Goal: Information Seeking & Learning: Learn about a topic

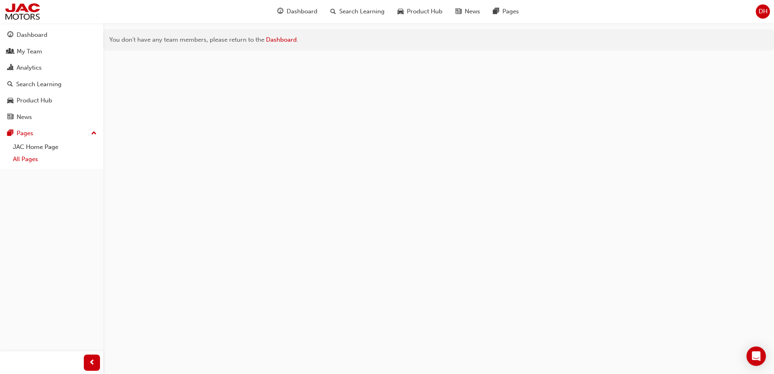
click at [31, 158] on link "All Pages" at bounding box center [55, 159] width 90 height 13
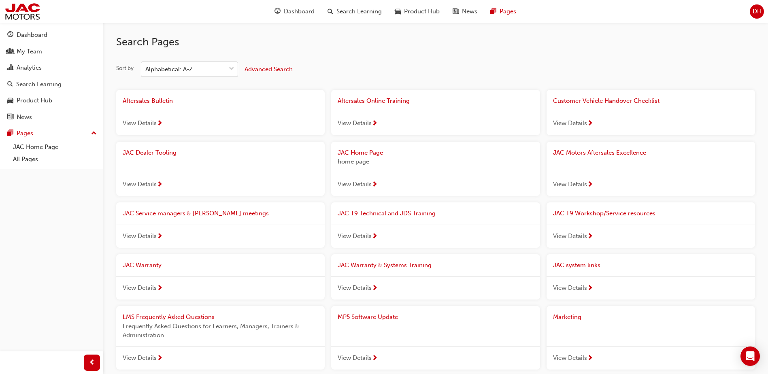
click at [231, 68] on span "down-icon" at bounding box center [232, 69] width 6 height 11
click at [146, 68] on input "Sort by Alphabetical: A-Z" at bounding box center [145, 69] width 1 height 7
click at [231, 68] on span "down-icon" at bounding box center [232, 69] width 6 height 11
click at [146, 68] on input "Sort by 0 results available. Select is focused ,type to refine list, press Down…" at bounding box center [145, 69] width 1 height 7
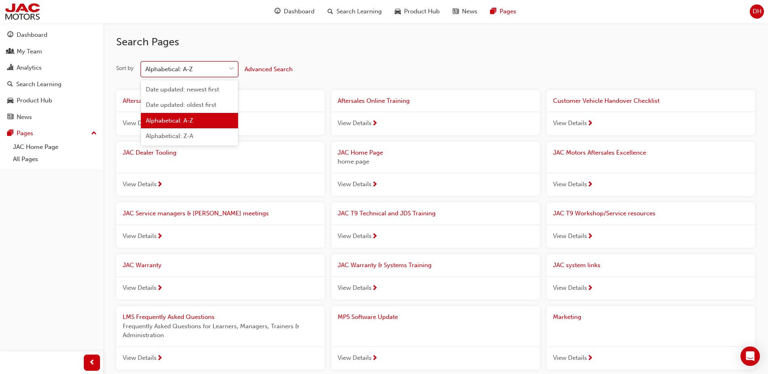
click at [230, 67] on span "down-icon" at bounding box center [232, 69] width 6 height 11
click at [146, 67] on input "Sort by option Alphabetical: A-Z focused, 3 of 4. 4 results available. Use Up a…" at bounding box center [145, 69] width 1 height 7
click at [194, 90] on span "Date updated: newest first" at bounding box center [182, 89] width 73 height 7
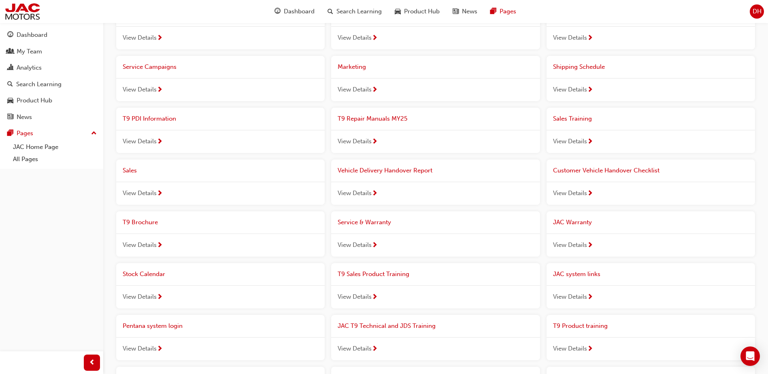
scroll to position [324, 0]
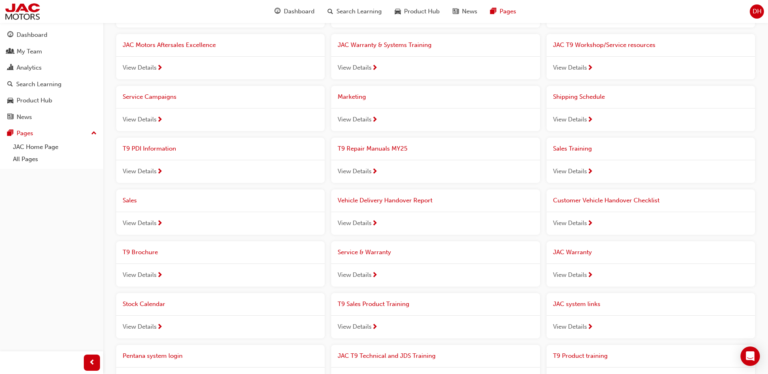
click at [152, 222] on span "View Details" at bounding box center [140, 223] width 34 height 9
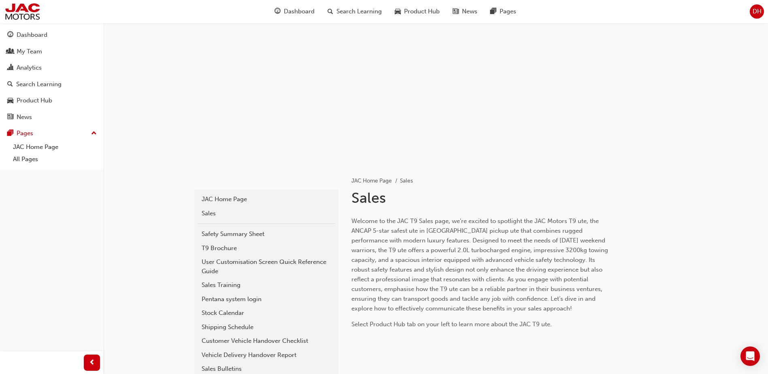
scroll to position [40, 0]
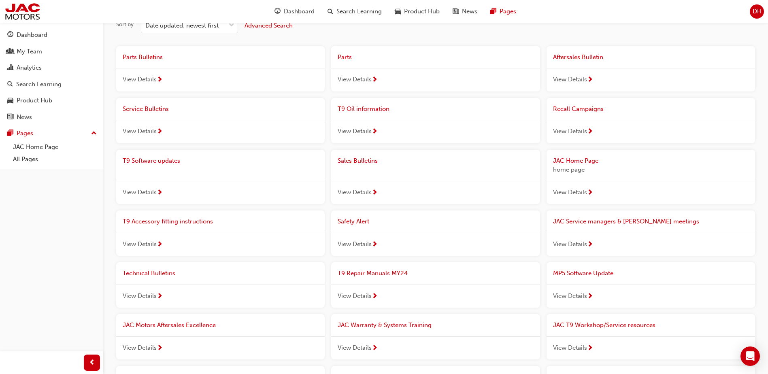
scroll to position [40, 0]
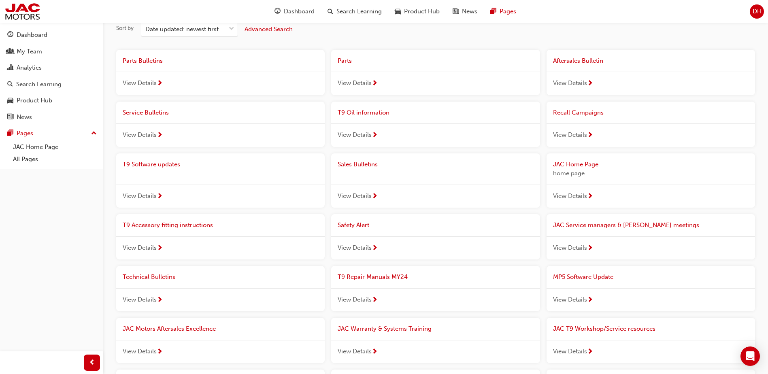
click at [371, 161] on span "Sales Bulletins" at bounding box center [358, 164] width 40 height 7
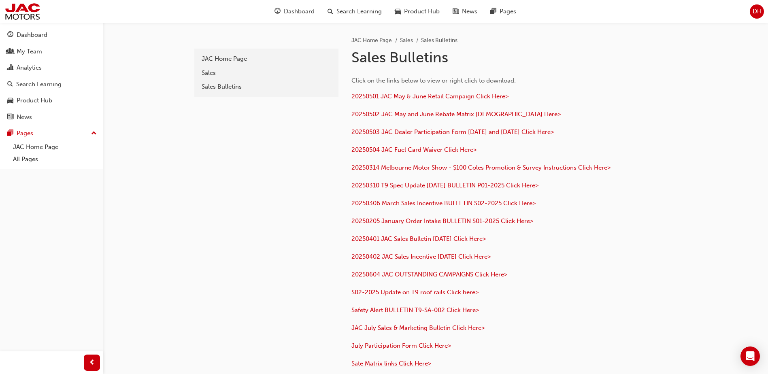
click at [410, 364] on span "Sate Matrix links Click Here>" at bounding box center [391, 363] width 80 height 7
click at [418, 96] on span "20250501 JAC May & June Retail Campaign Click Here>" at bounding box center [429, 96] width 157 height 7
click at [417, 114] on span "20250502 JAC May and June Rebate Matrix [DEMOGRAPHIC_DATA] Here>" at bounding box center [455, 113] width 209 height 7
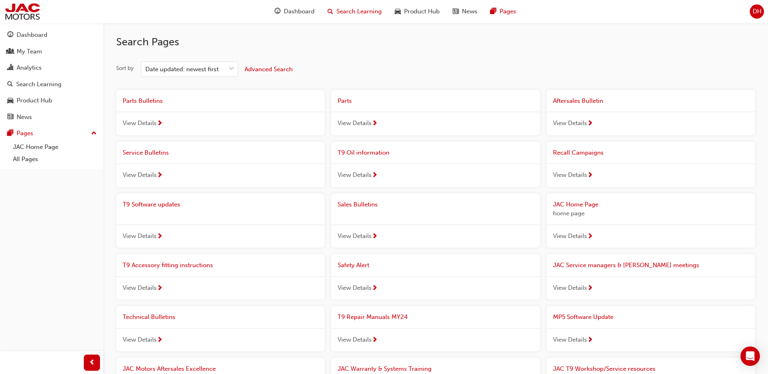
click at [340, 13] on span "Search Learning" at bounding box center [358, 11] width 45 height 9
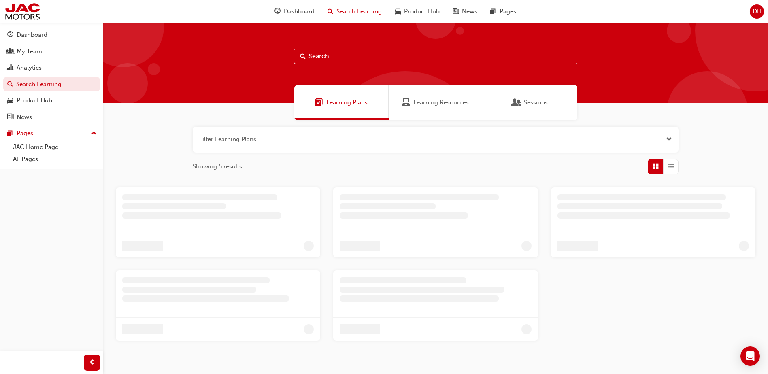
click at [246, 137] on button "button" at bounding box center [436, 140] width 486 height 26
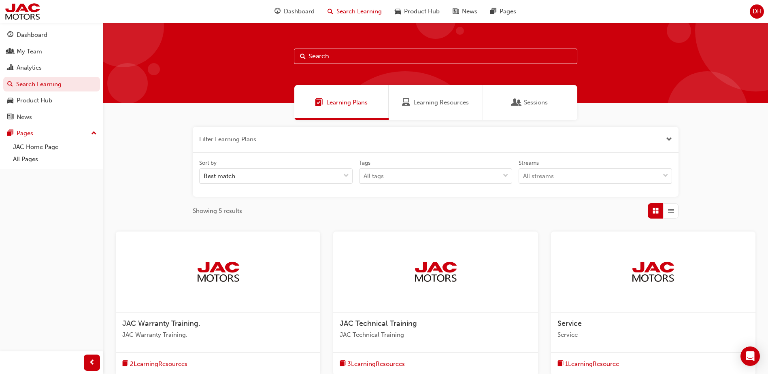
click at [329, 57] on input "text" at bounding box center [435, 56] width 283 height 15
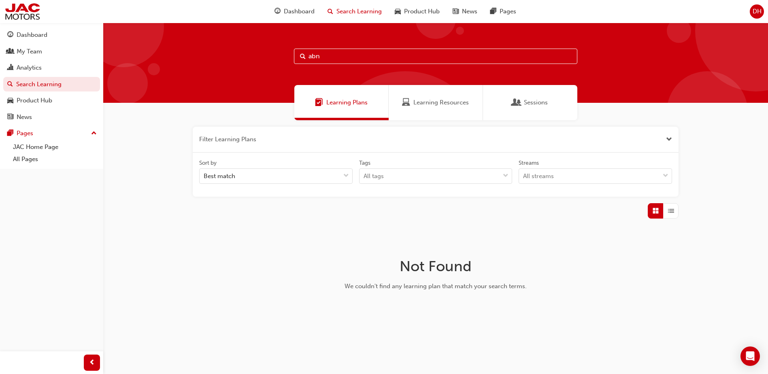
type input "abn"
click at [347, 175] on span "down-icon" at bounding box center [346, 176] width 6 height 11
click at [204, 175] on input "Sort by Best match" at bounding box center [204, 175] width 1 height 7
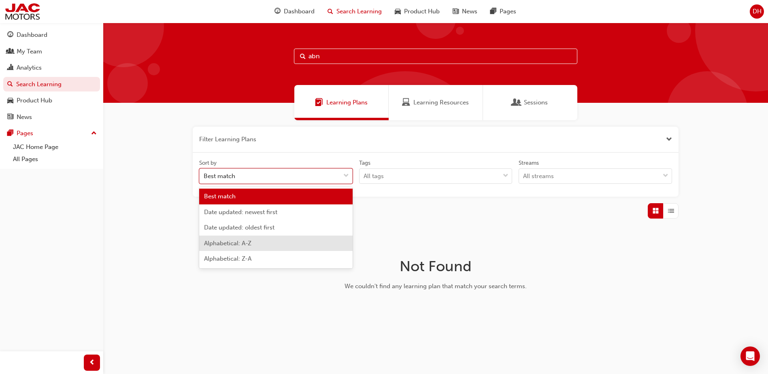
click at [257, 238] on div "Alphabetical: A-Z" at bounding box center [275, 244] width 153 height 16
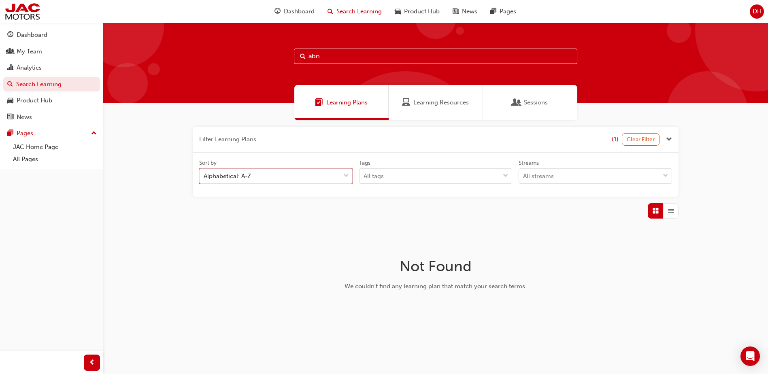
click at [181, 246] on div "Filter Learning Plans (1) Clear Filter Sort by option Alphabetical: A-Z, select…" at bounding box center [435, 225] width 665 height 210
click at [30, 156] on link "All Pages" at bounding box center [55, 159] width 90 height 13
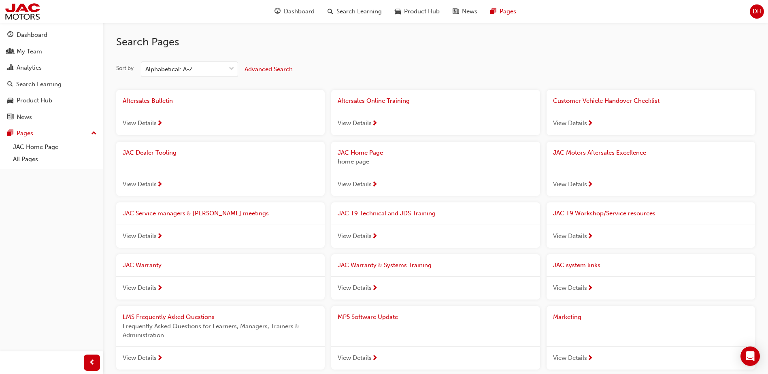
click at [147, 124] on span "View Details" at bounding box center [140, 123] width 34 height 9
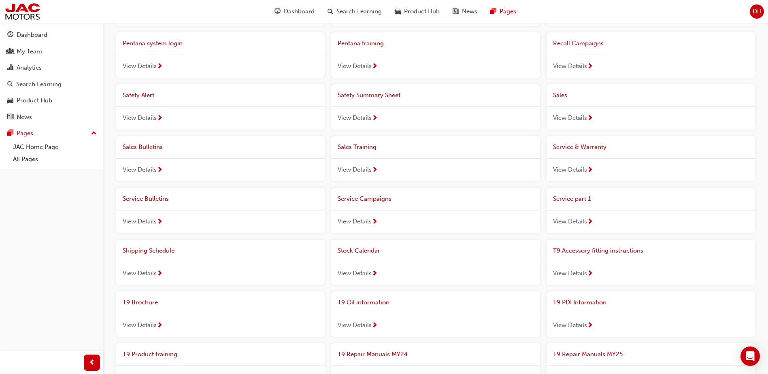
scroll to position [405, 0]
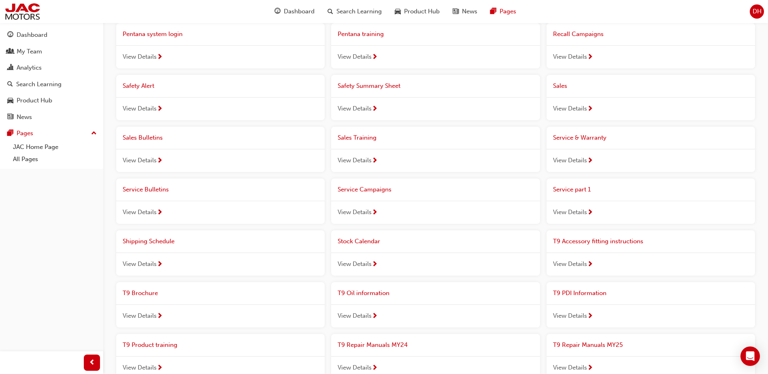
click at [376, 159] on span "next-icon" at bounding box center [375, 160] width 6 height 7
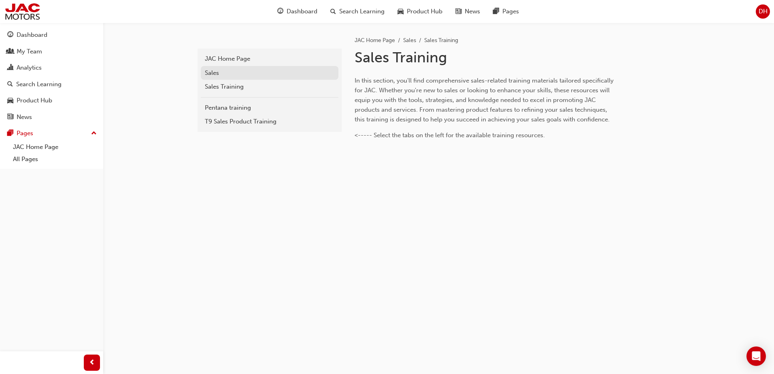
click at [217, 70] on div "Sales" at bounding box center [270, 72] width 130 height 9
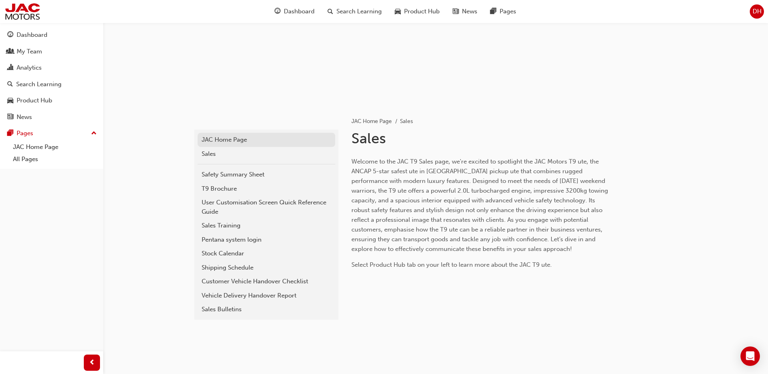
scroll to position [121, 0]
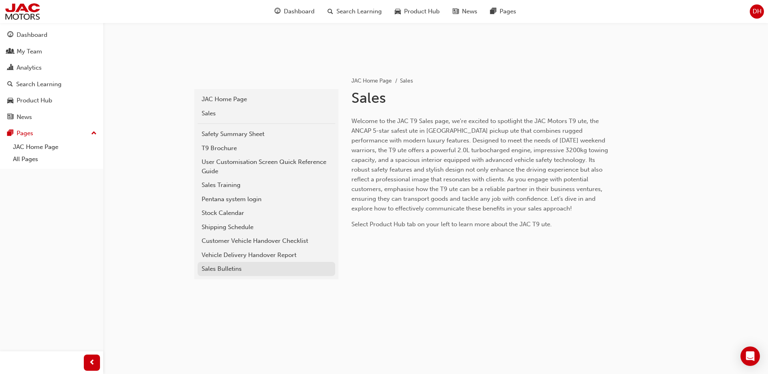
click at [226, 267] on div "Sales Bulletins" at bounding box center [267, 268] width 130 height 9
